Goal: Information Seeking & Learning: Find specific fact

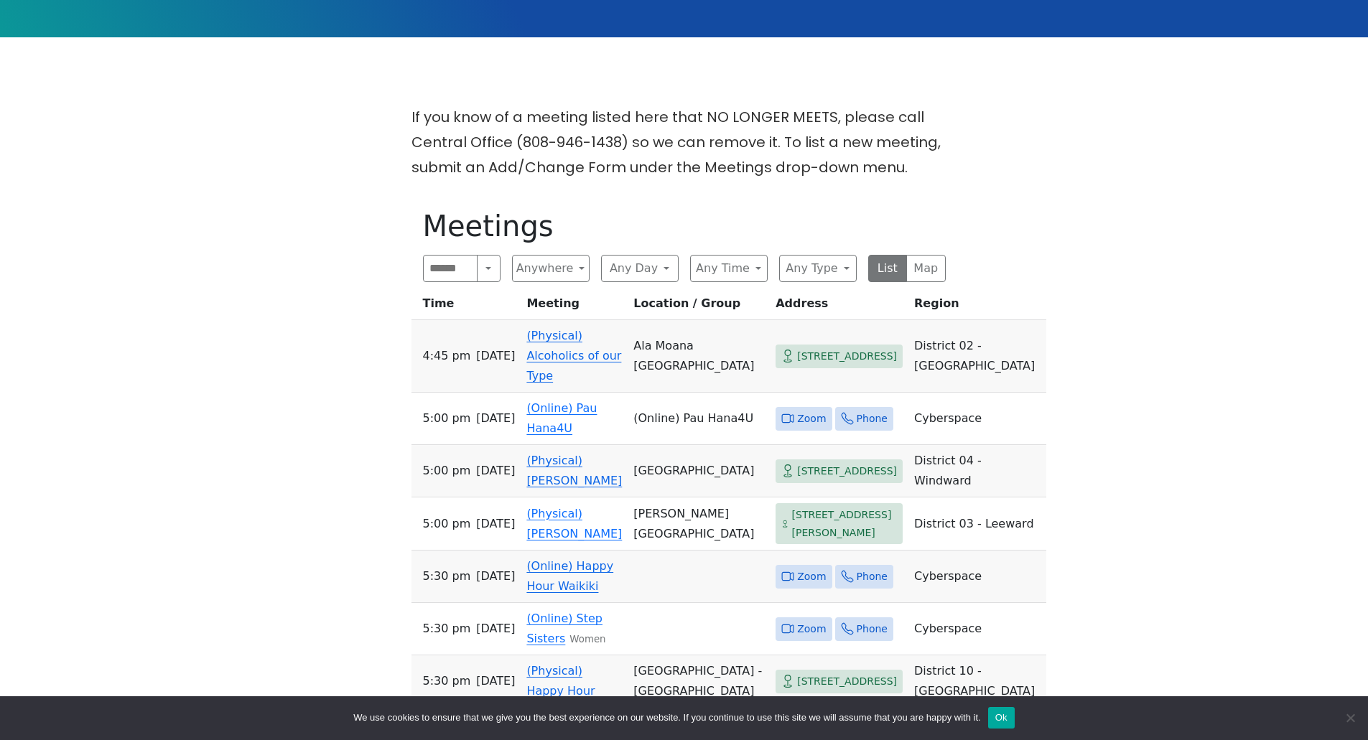
scroll to position [431, 0]
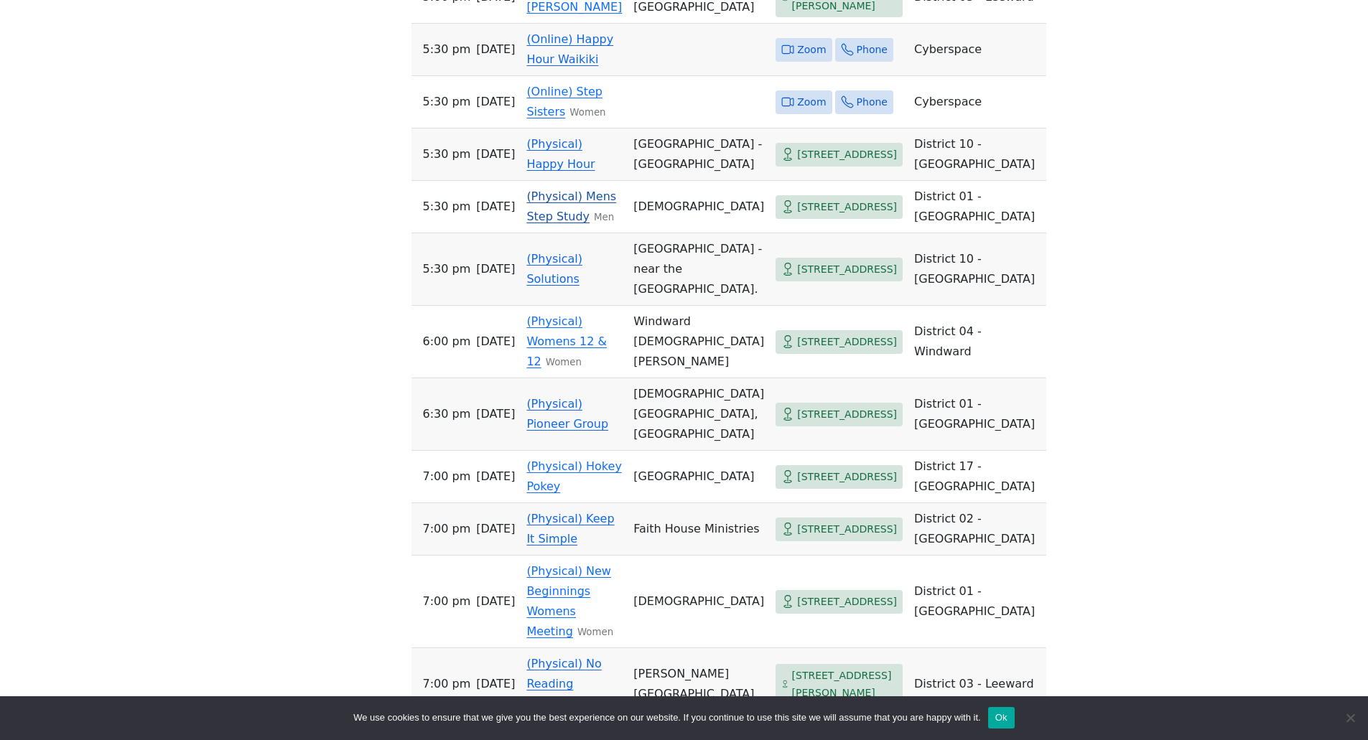
scroll to position [862, 0]
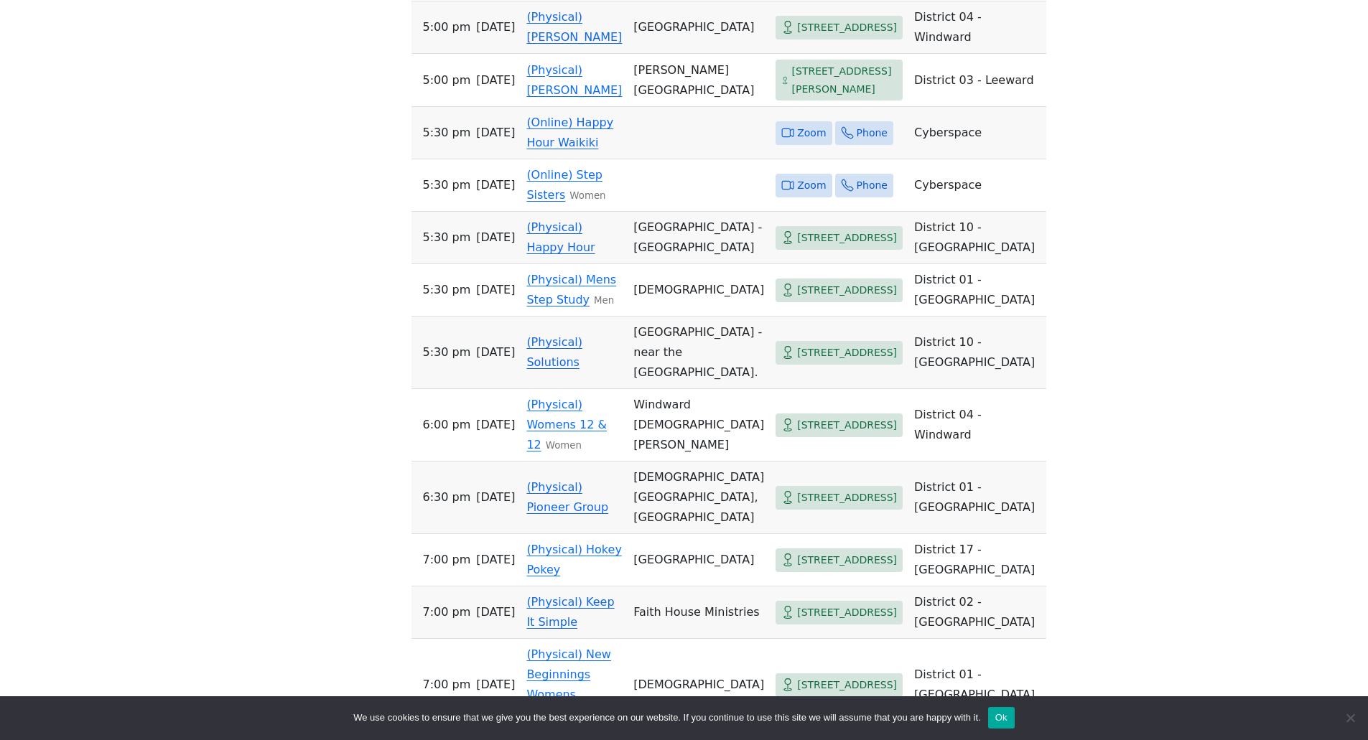
click at [797, 124] on span "Zoom" at bounding box center [811, 133] width 29 height 18
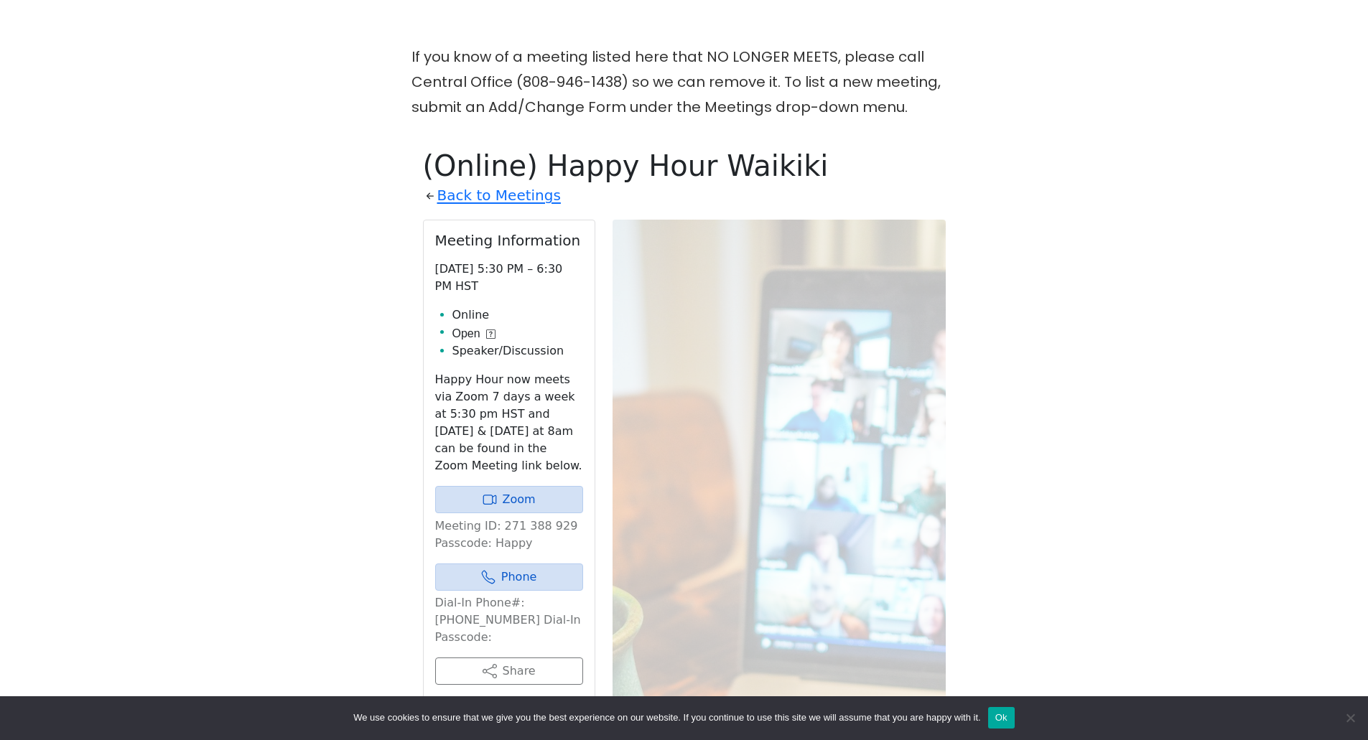
scroll to position [440, 0]
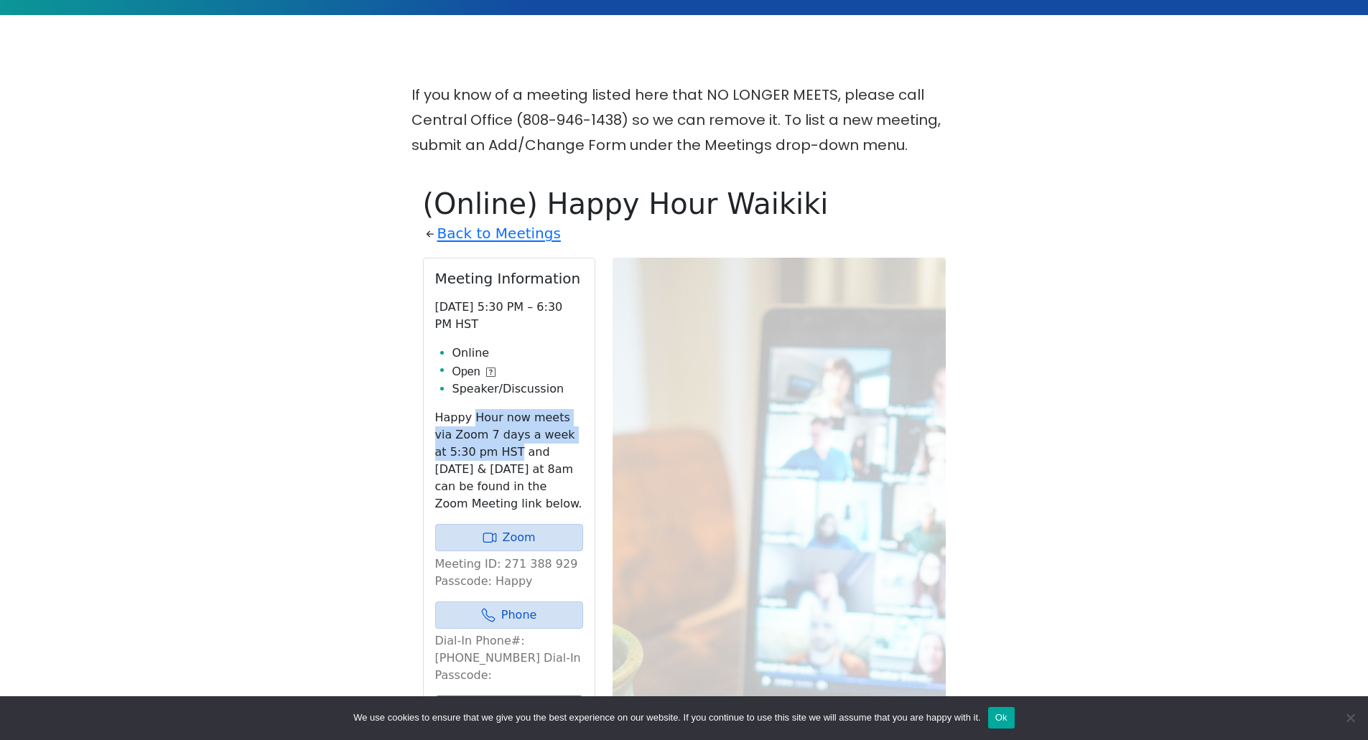
drag, startPoint x: 470, startPoint y: 386, endPoint x: 473, endPoint y: 412, distance: 26.1
click at [473, 412] on p "Happy Hour now meets via Zoom 7 days a week at 5:30 pm HST and [DATE] & [DATE] …" at bounding box center [509, 460] width 148 height 103
drag, startPoint x: 466, startPoint y: 386, endPoint x: 475, endPoint y: 441, distance: 55.3
click at [475, 441] on p "Happy Hour now meets via Zoom 7 days a week at 5:30 pm HST and [DATE] & [DATE] …" at bounding box center [509, 460] width 148 height 103
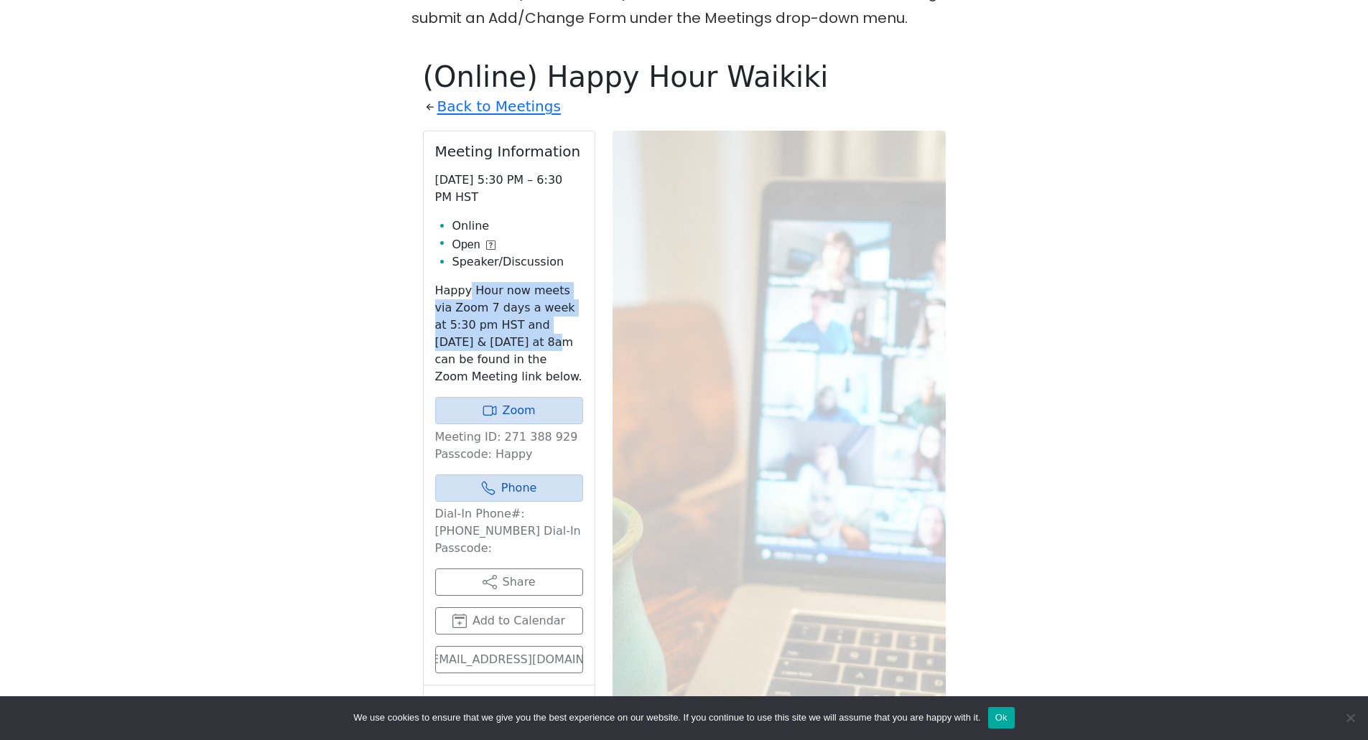
scroll to position [368, 0]
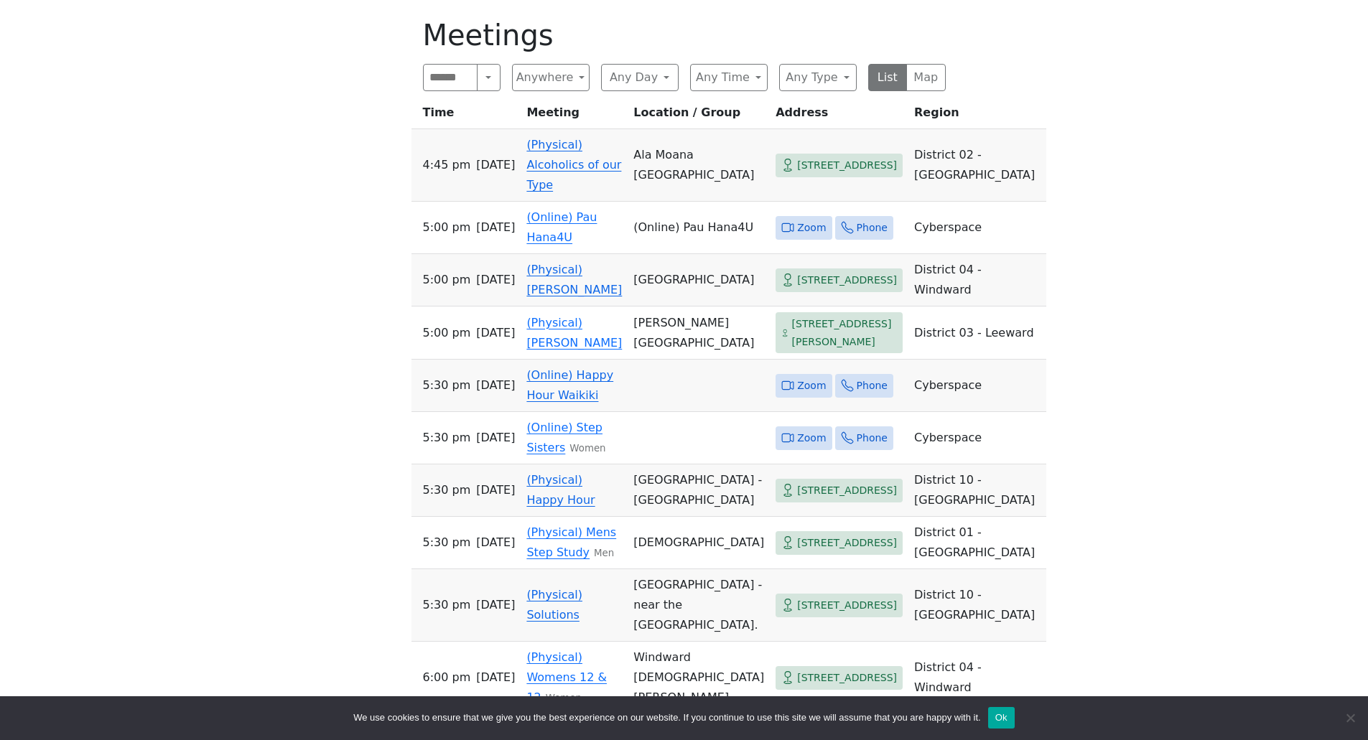
scroll to position [575, 0]
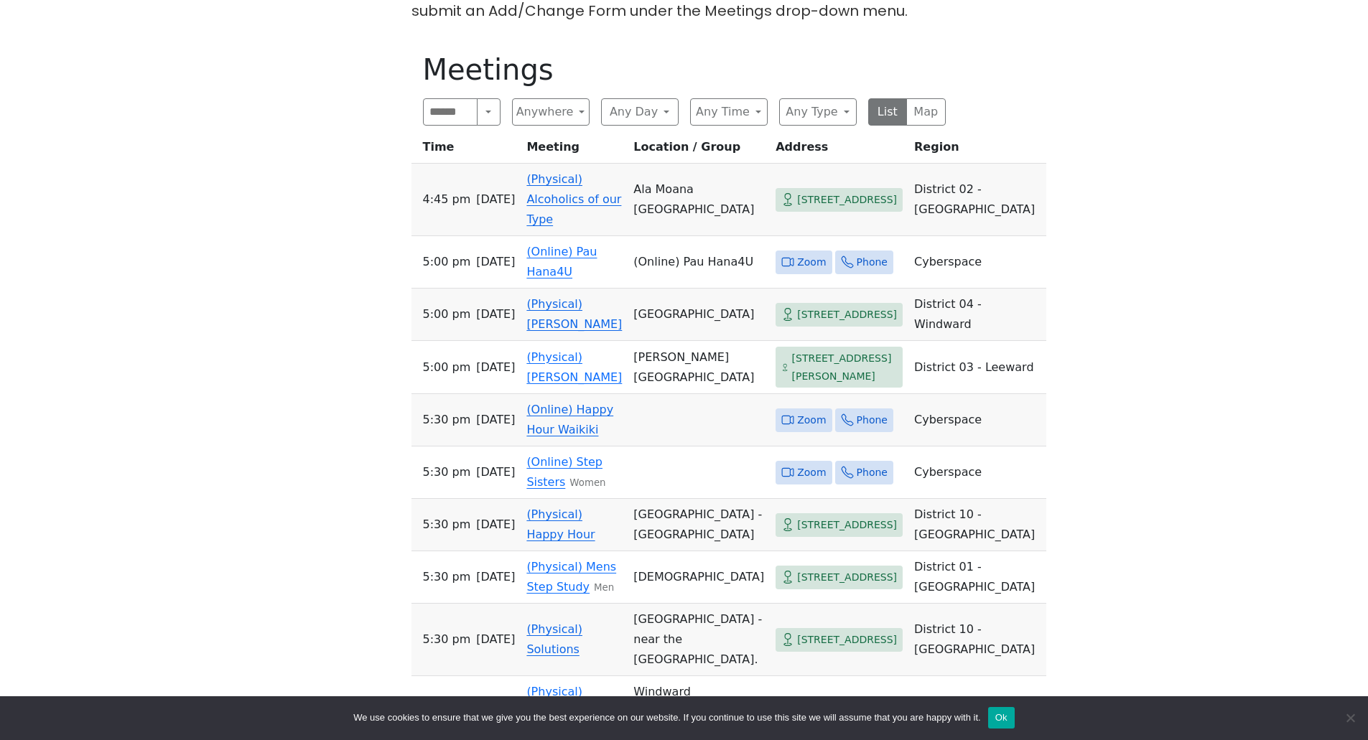
click at [1248, 470] on div "If you know of a meeting listed here that NO LONGER MEETS, please call Central …" at bounding box center [684, 659] width 1232 height 1423
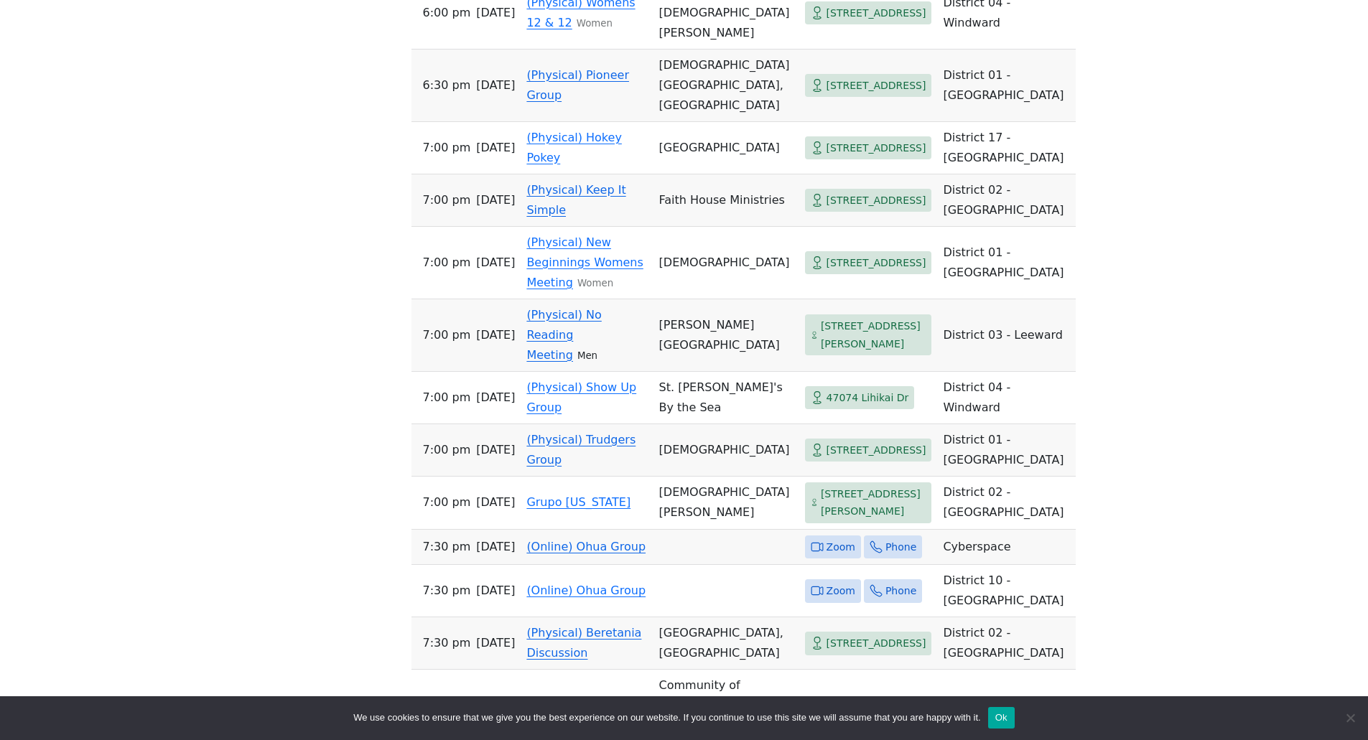
scroll to position [1241, 0]
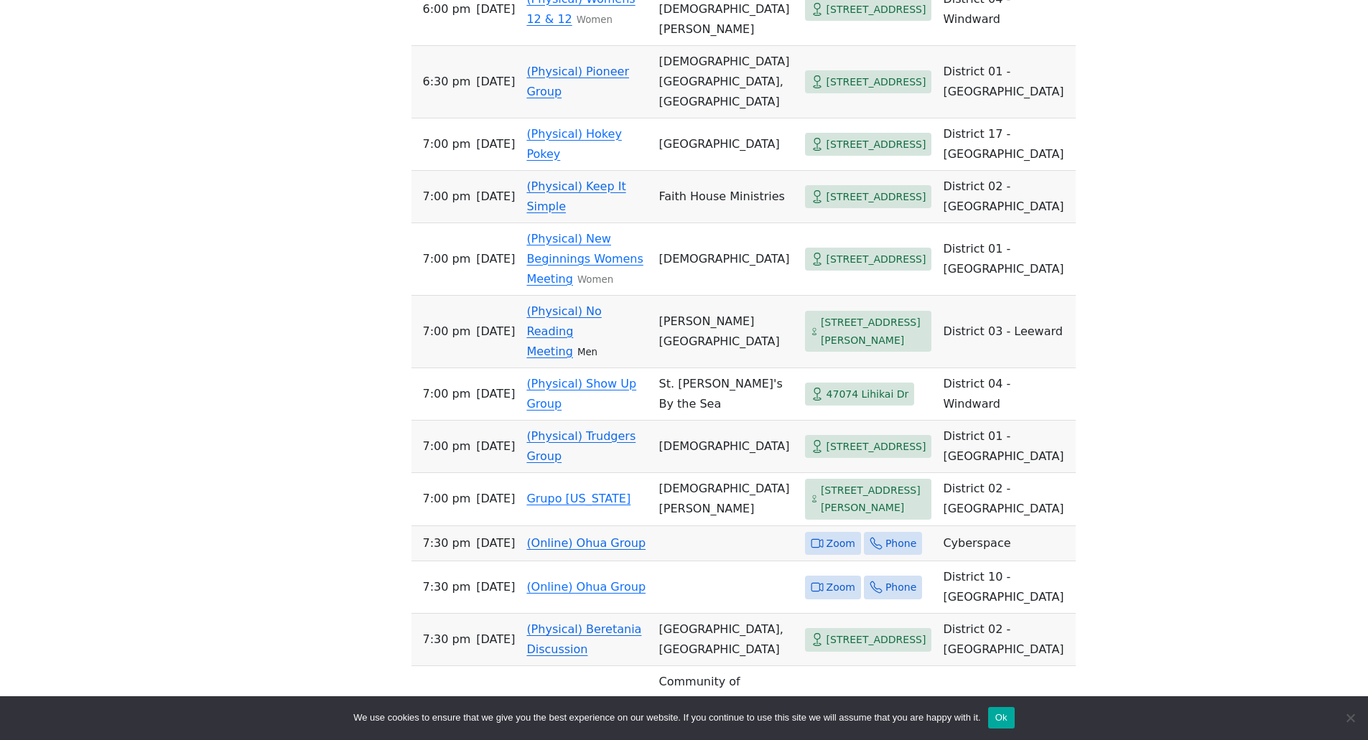
click at [1186, 434] on div "If you know of a meeting listed here that NO LONGER MEETS, please call Central …" at bounding box center [684, 289] width 1232 height 2015
